Goal: Task Accomplishment & Management: Complete application form

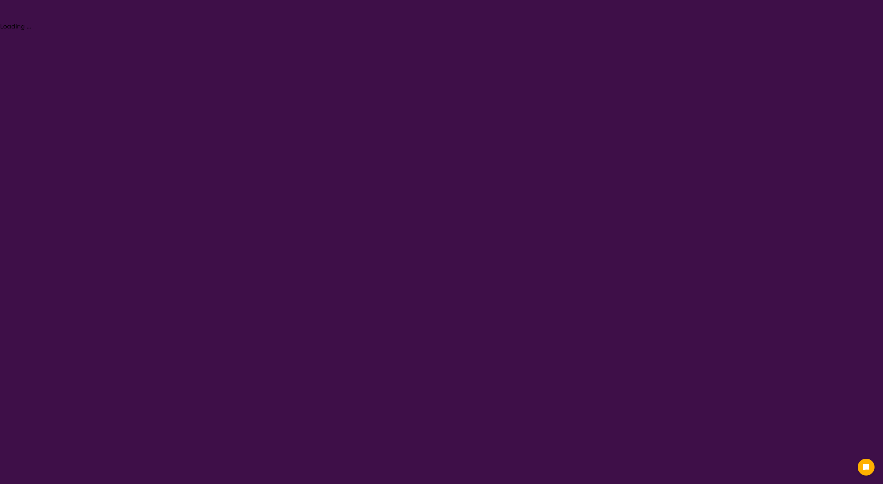
select select "Physiotherapy"
select select "CH"
select select "NDIS"
select select "Physiotherapy"
select select "CH"
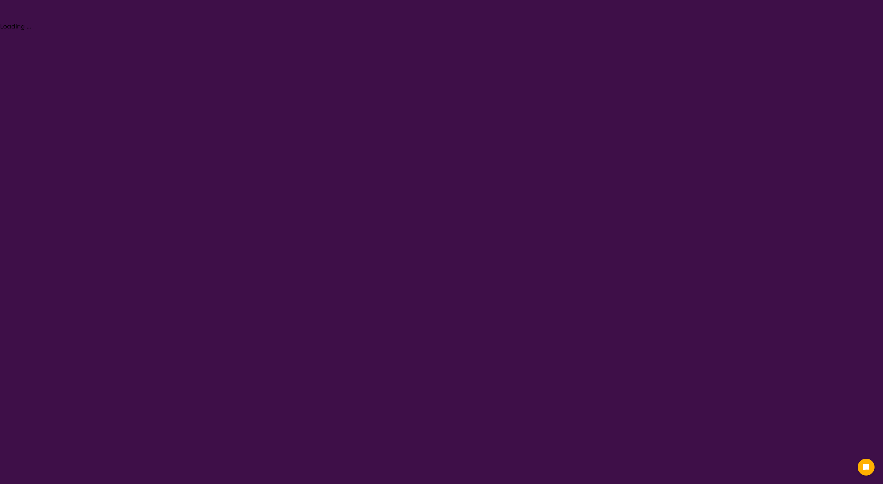
select select "NDIS"
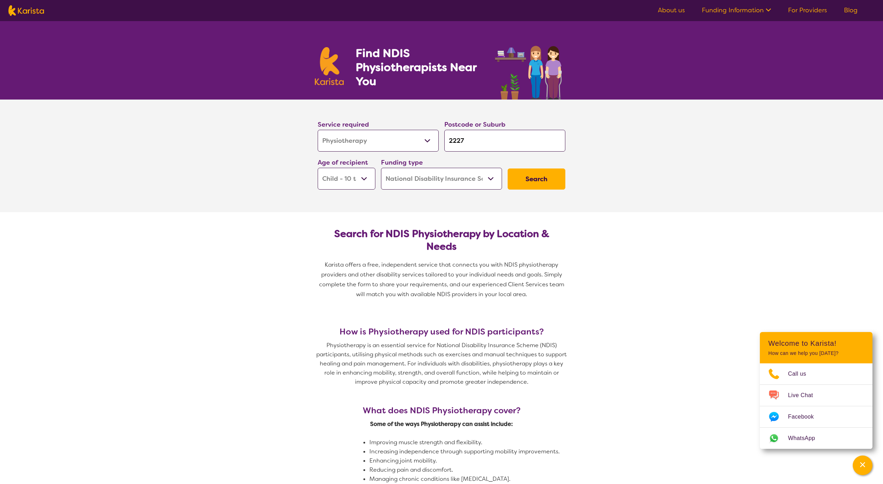
click at [815, 9] on link "For Providers" at bounding box center [807, 10] width 39 height 8
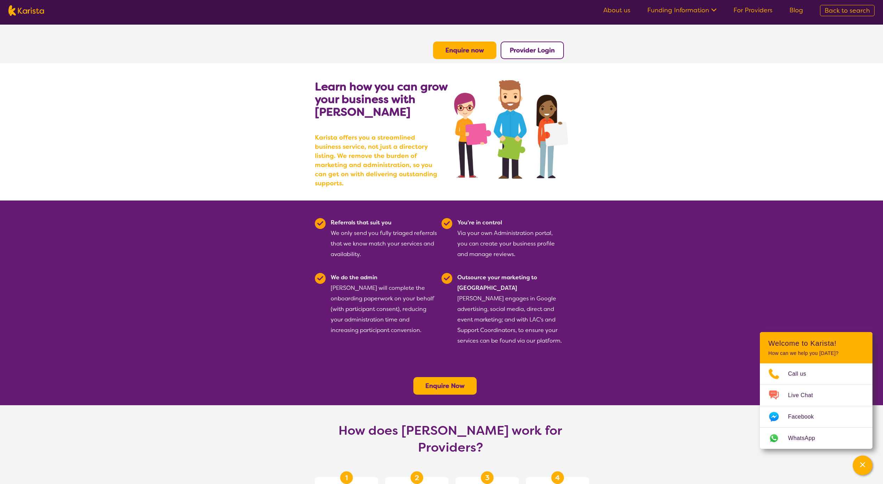
click at [476, 46] on b "Enquire now" at bounding box center [464, 50] width 39 height 8
